Goal: Register for event/course

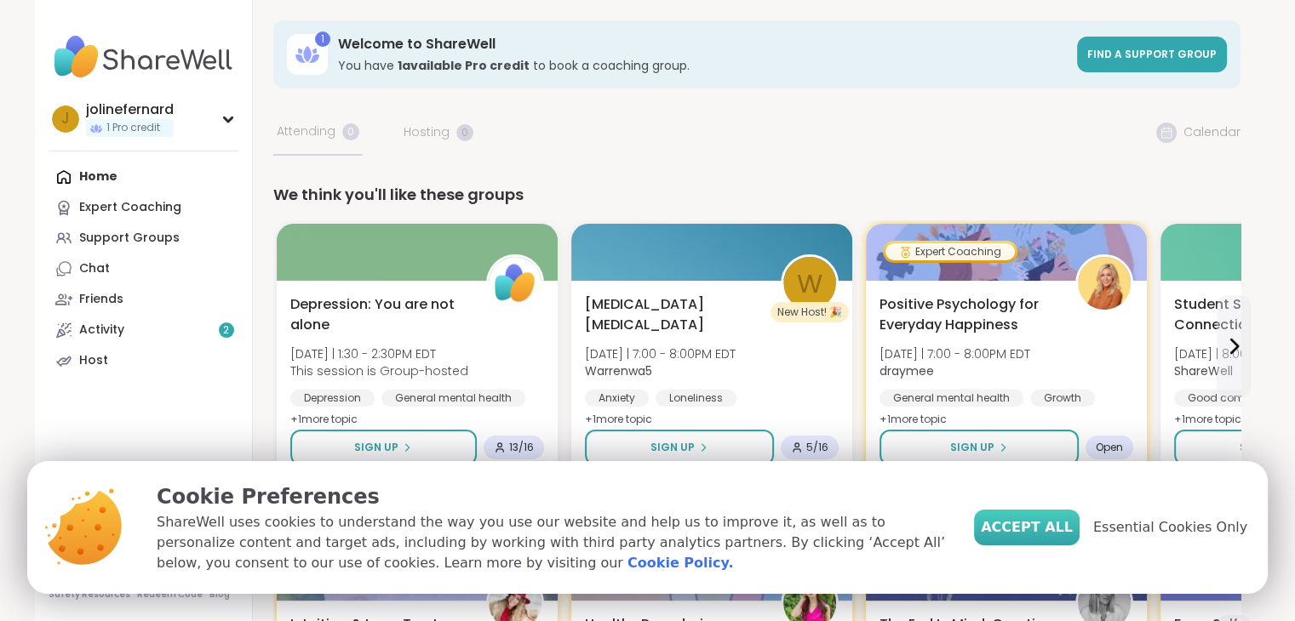
click at [1048, 539] on button "Accept All" at bounding box center [1027, 528] width 106 height 36
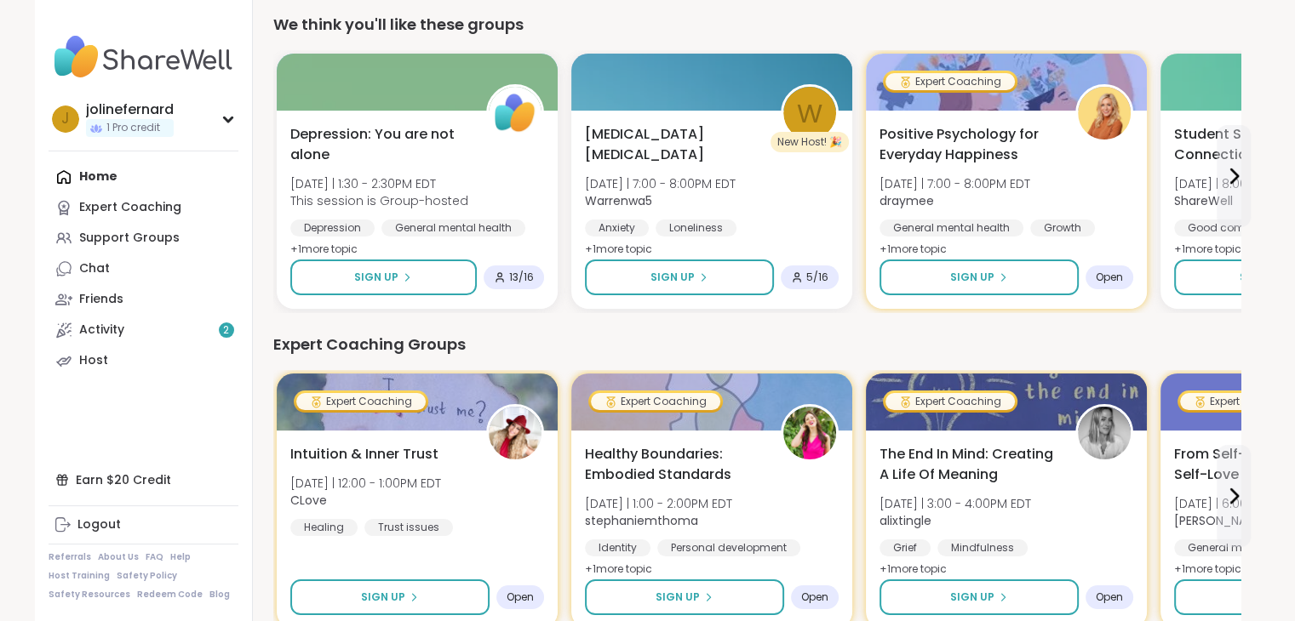
scroll to position [204, 0]
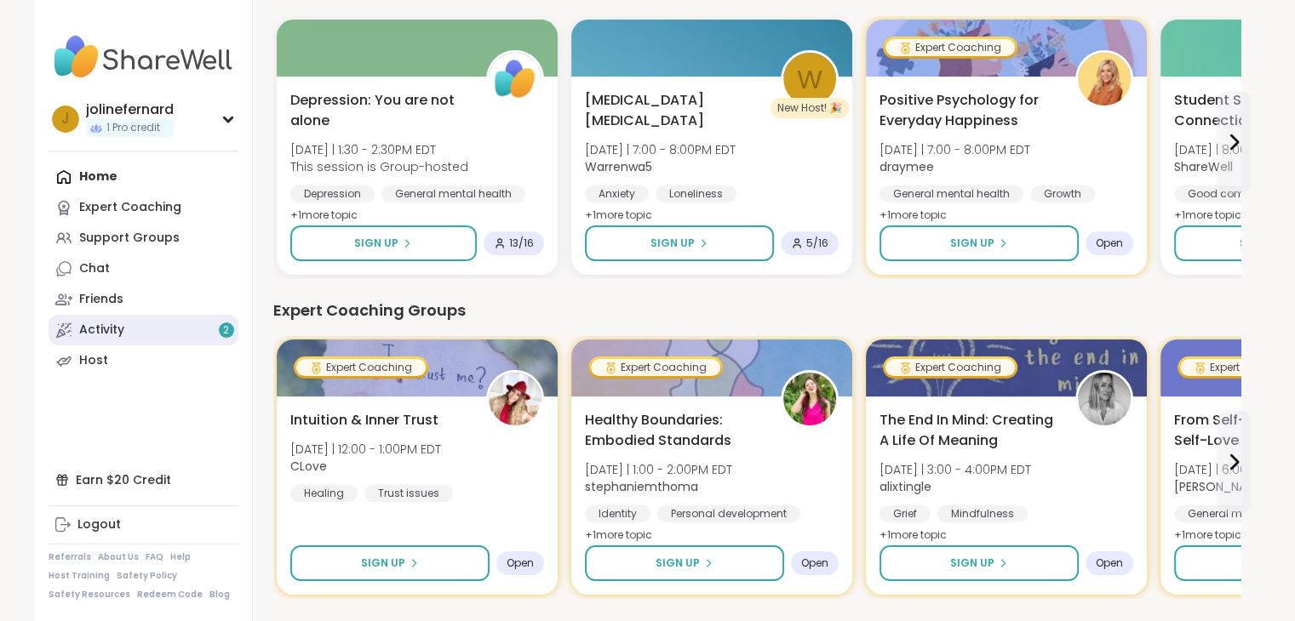
click at [106, 329] on div "Activity 2" at bounding box center [101, 330] width 45 height 17
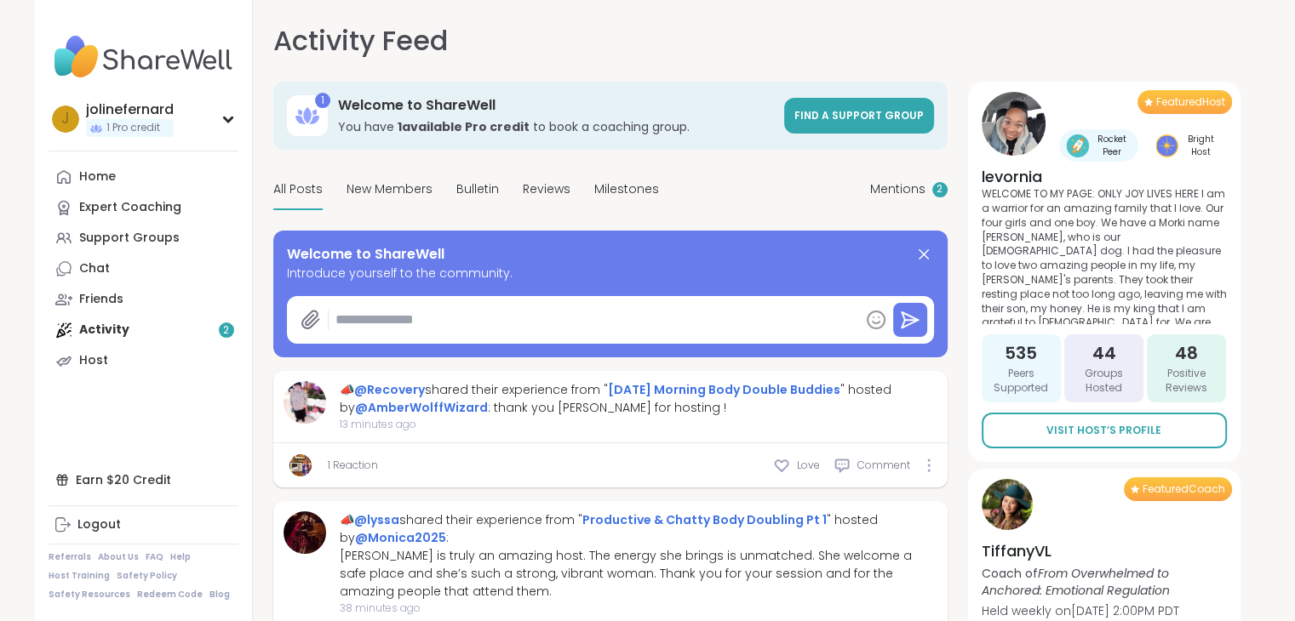
type textarea "*"
click at [1237, 243] on div "Featured Host Rocket Peer Bright Host levornia WELCOME TO MY PAGE: ONLY JOY LIV…" at bounding box center [1104, 272] width 272 height 380
click at [895, 185] on span "Mentions" at bounding box center [897, 189] width 55 height 18
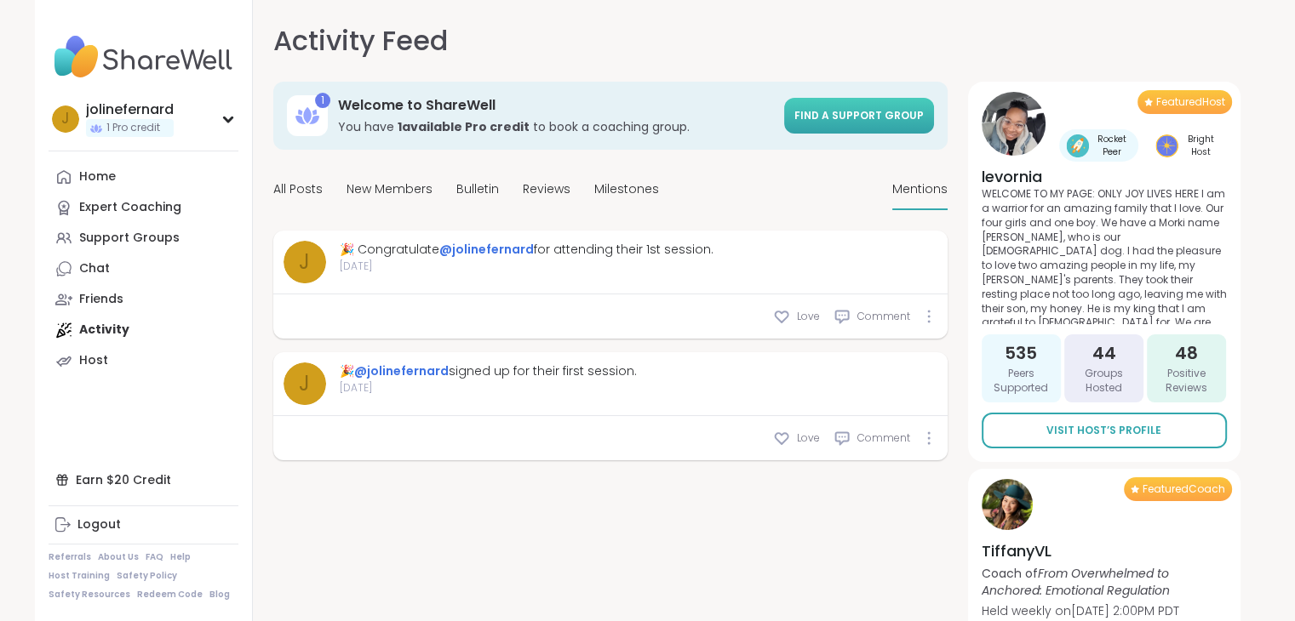
click at [846, 121] on span "Find a support group" at bounding box center [858, 115] width 129 height 14
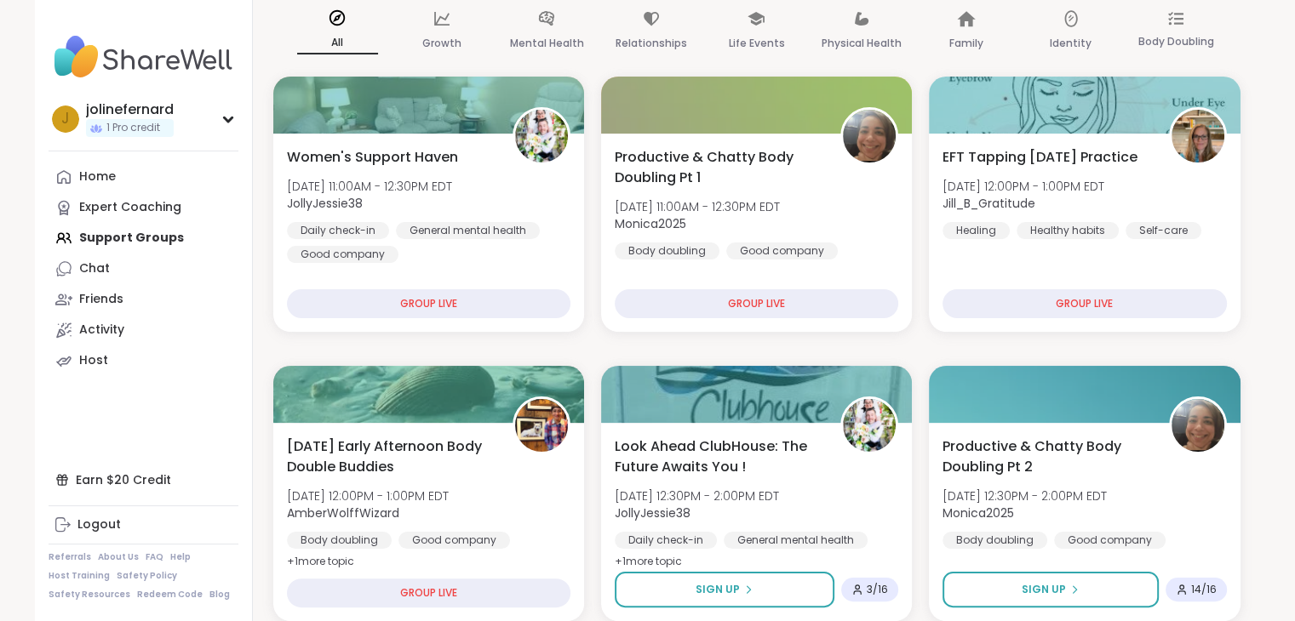
scroll to position [215, 0]
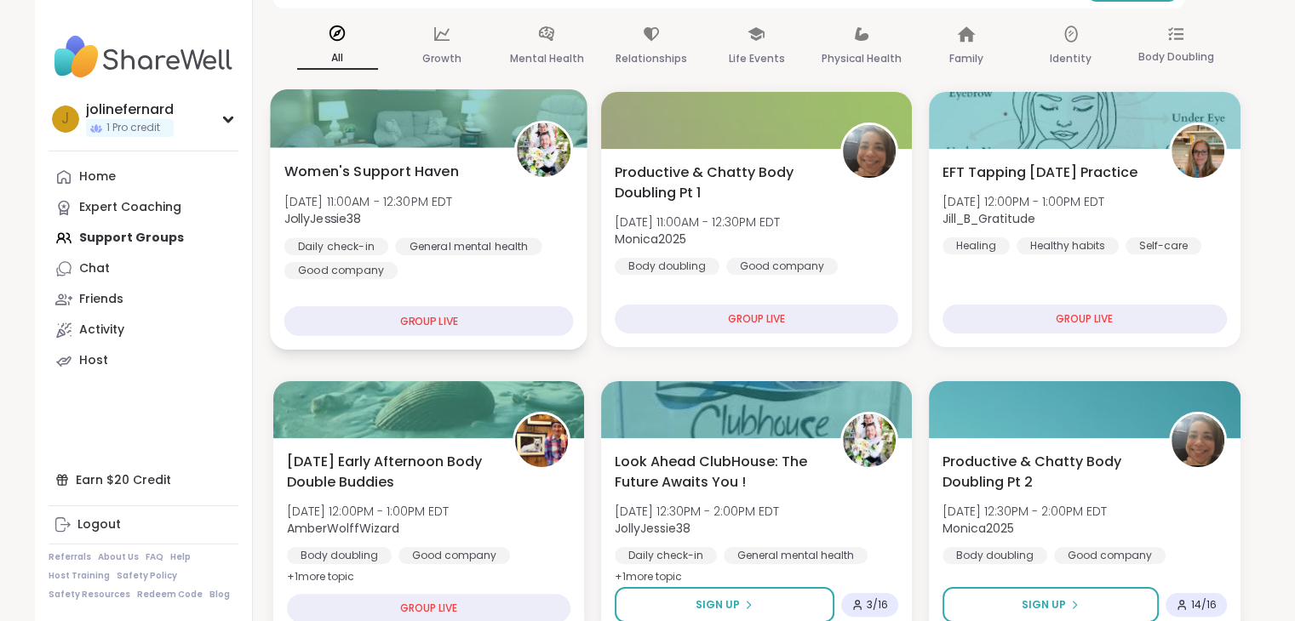
click at [459, 319] on div "GROUP LIVE" at bounding box center [427, 321] width 289 height 30
click at [430, 315] on div "GROUP LIVE" at bounding box center [427, 321] width 289 height 30
click at [429, 319] on div "GROUP LIVE" at bounding box center [427, 321] width 289 height 30
click at [382, 175] on span "Women's Support Haven" at bounding box center [370, 171] width 174 height 20
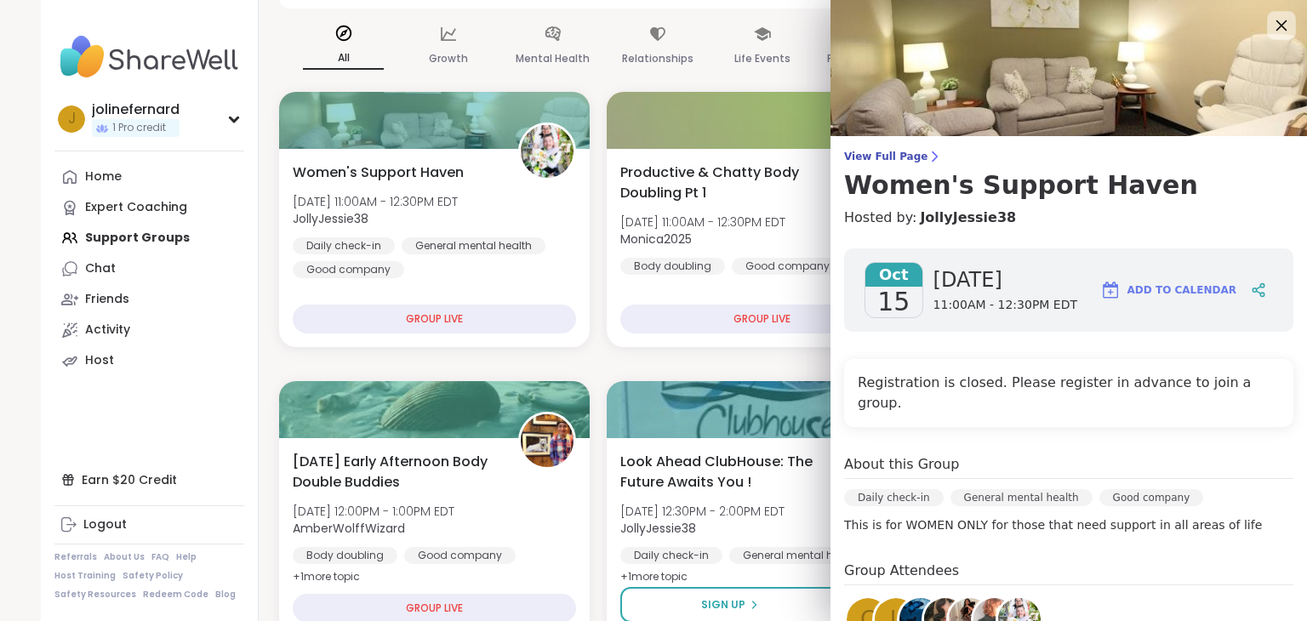
click at [1271, 25] on icon at bounding box center [1281, 24] width 21 height 21
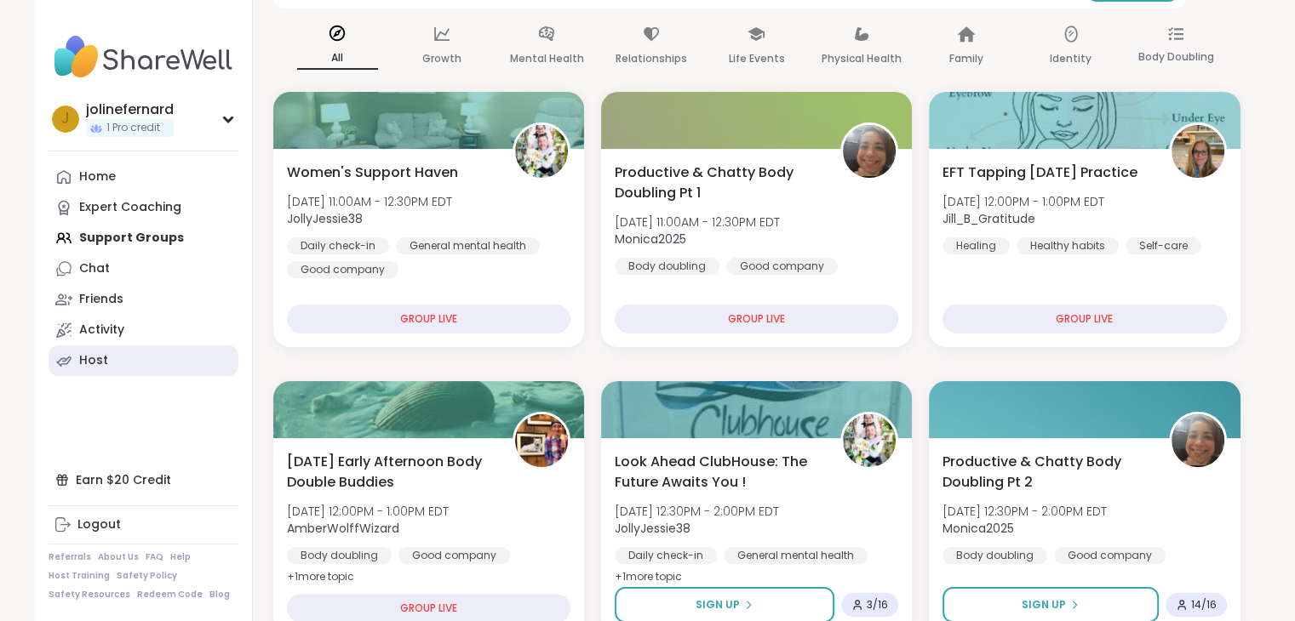
click at [85, 369] on link "Host" at bounding box center [144, 361] width 190 height 31
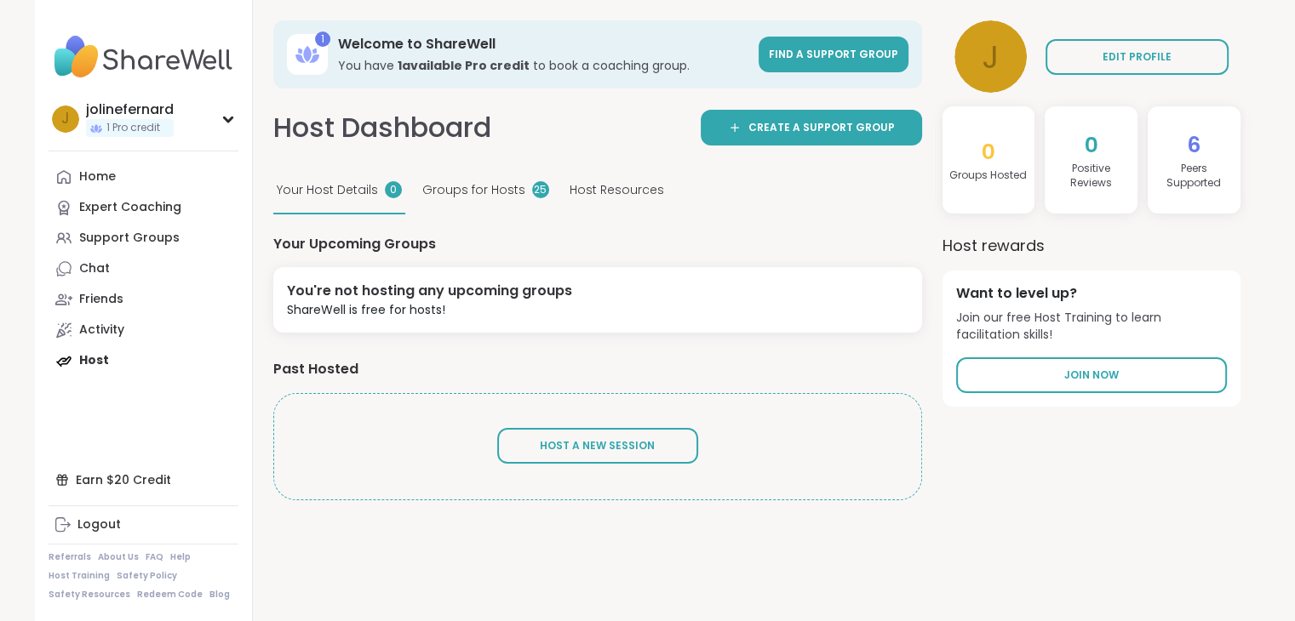
click at [477, 192] on span "Groups for Hosts" at bounding box center [473, 190] width 103 height 18
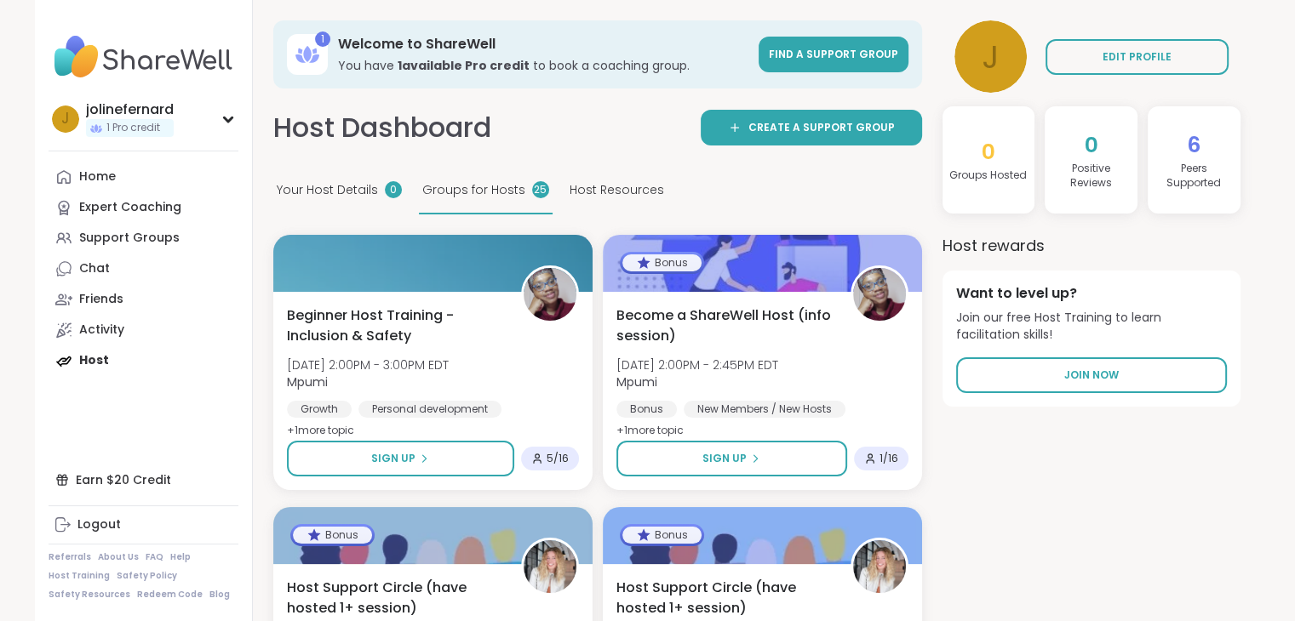
click at [1293, 9] on div "jolinefernard 1 Pro credit j jolinefernard 1 Pro credit Profile Membership Sett…" at bounding box center [647, 564] width 1295 height 1129
click at [102, 174] on div "Home" at bounding box center [97, 177] width 37 height 17
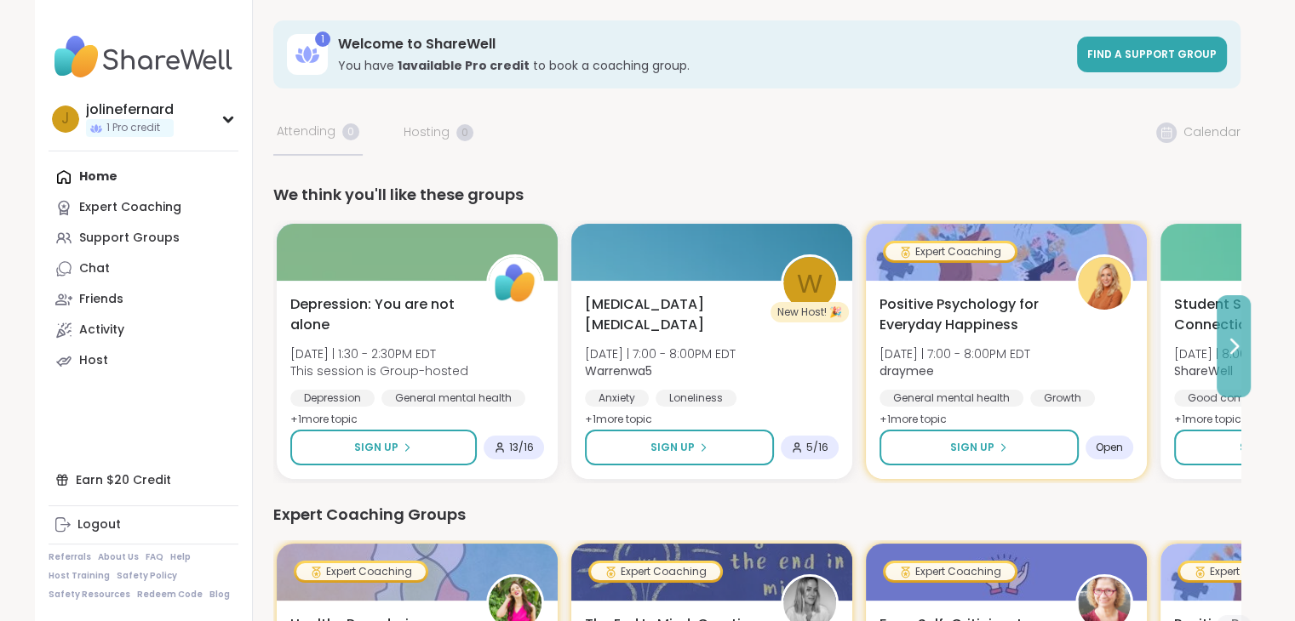
click at [1232, 345] on icon at bounding box center [1233, 346] width 20 height 20
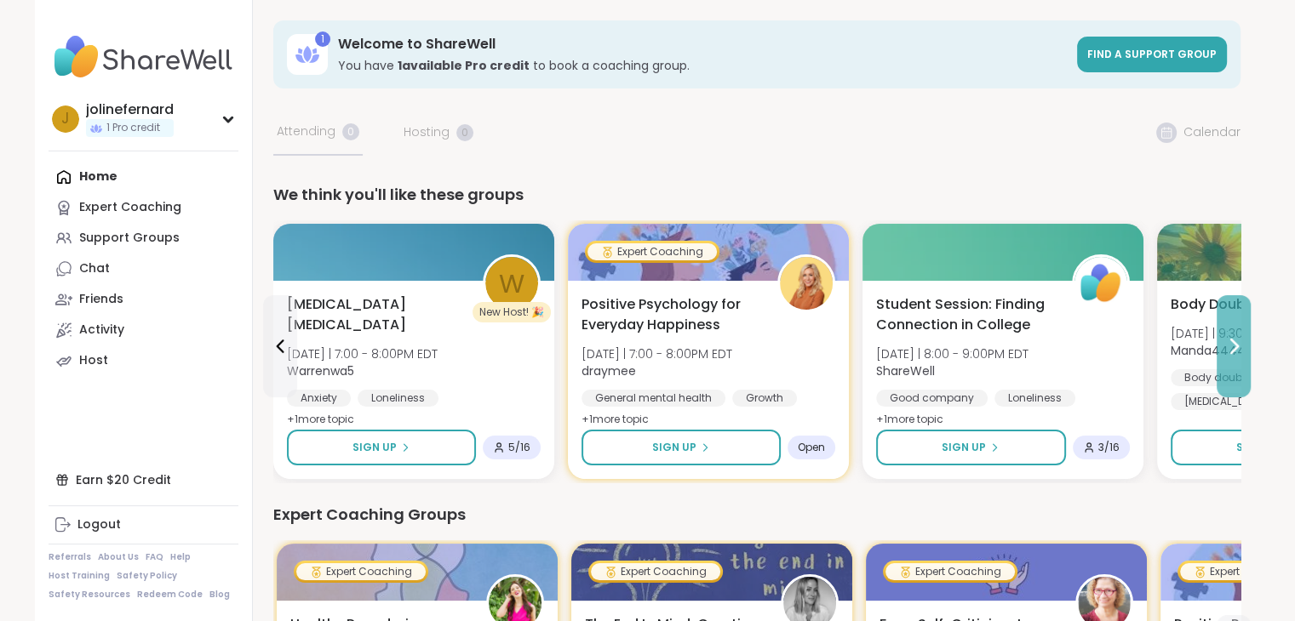
click at [1232, 345] on icon at bounding box center [1233, 346] width 20 height 20
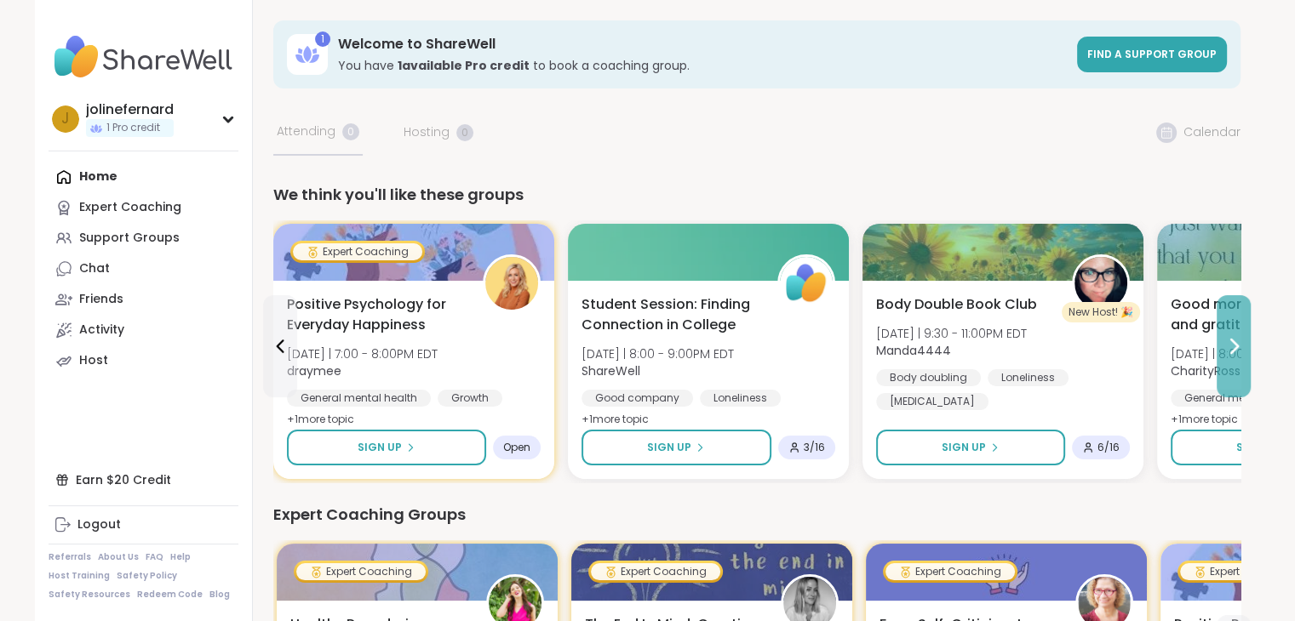
click at [1232, 345] on icon at bounding box center [1233, 346] width 20 height 20
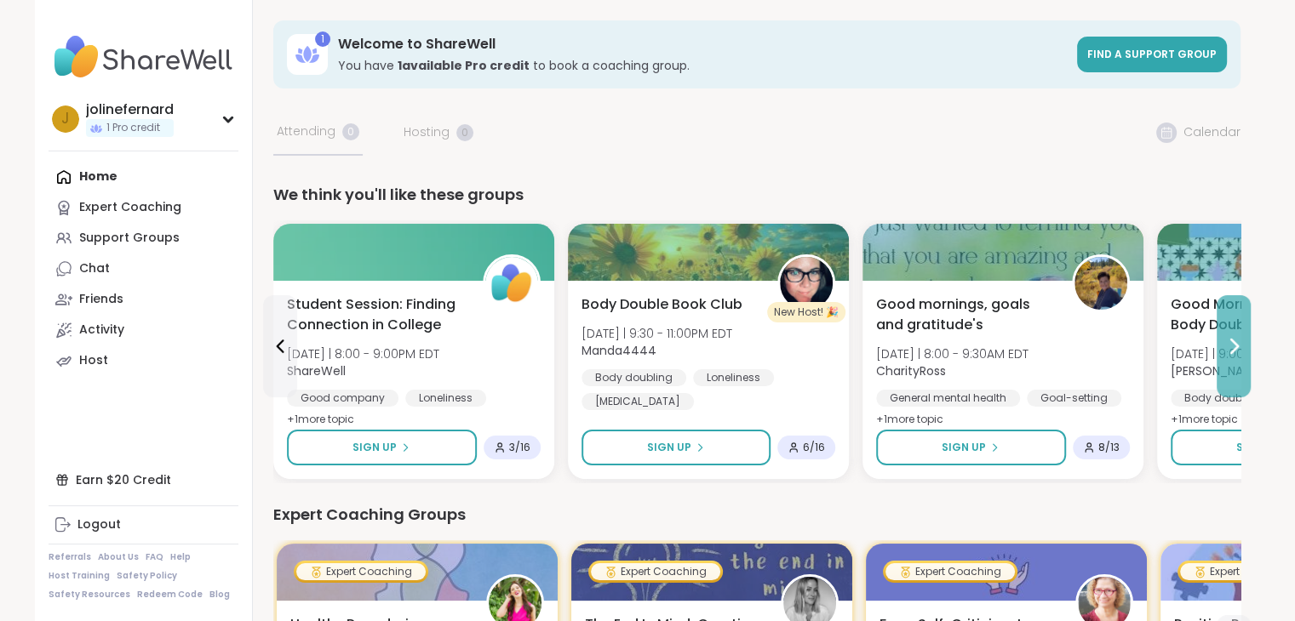
click at [1232, 345] on icon at bounding box center [1233, 346] width 20 height 20
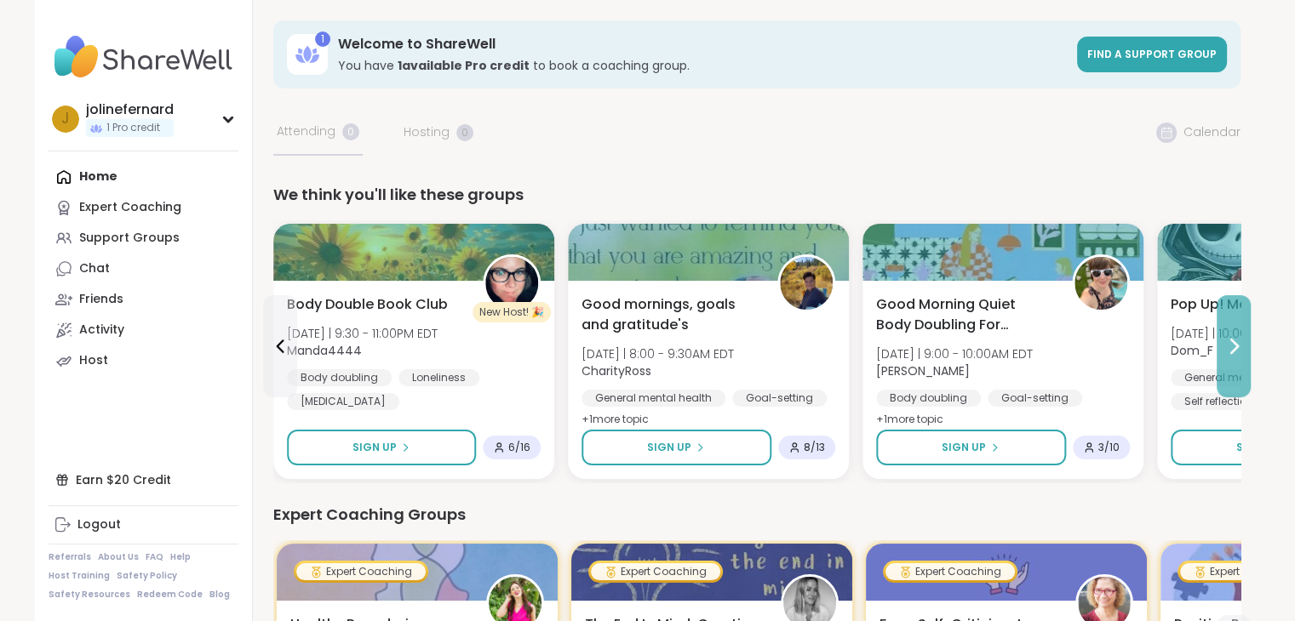
click at [1232, 345] on icon at bounding box center [1233, 346] width 20 height 20
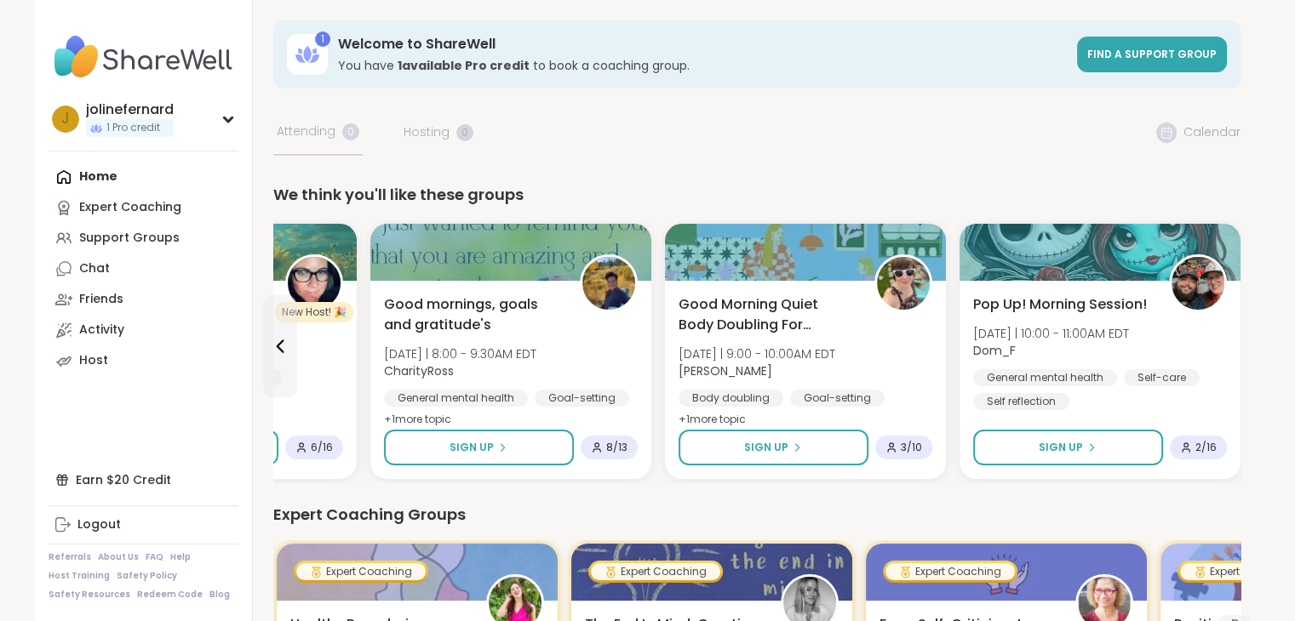
click at [1232, 345] on div "Pop Up! Morning Session! [DATE] | 10:00 - 11:00AM EDT Dom_F General mental heal…" at bounding box center [1099, 380] width 281 height 198
